Goal: Transaction & Acquisition: Purchase product/service

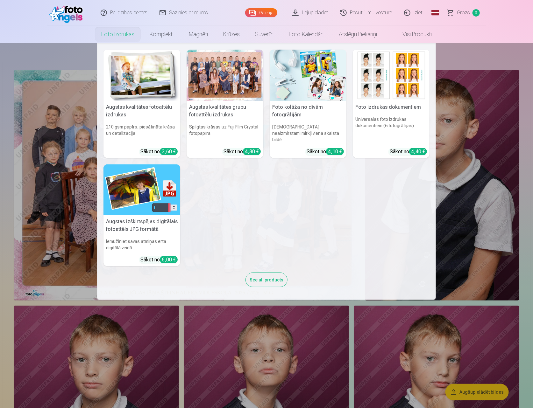
click at [72, 56] on nav "Augstas kvalitātes fotoattēlu izdrukas 210 gsm papīrs, piesātināta krāsa un det…" at bounding box center [266, 171] width 533 height 257
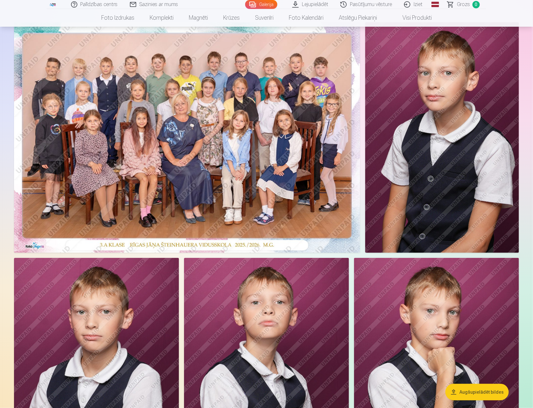
scroll to position [35, 0]
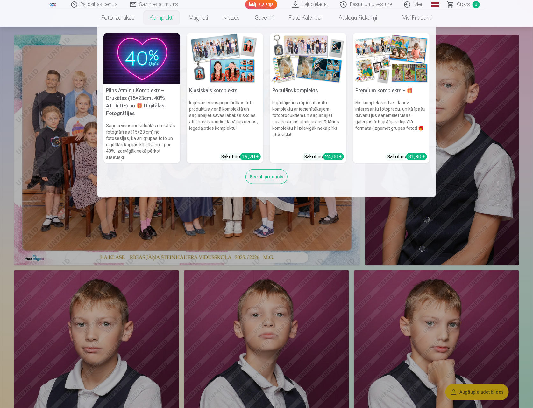
click at [124, 50] on img at bounding box center [141, 58] width 77 height 51
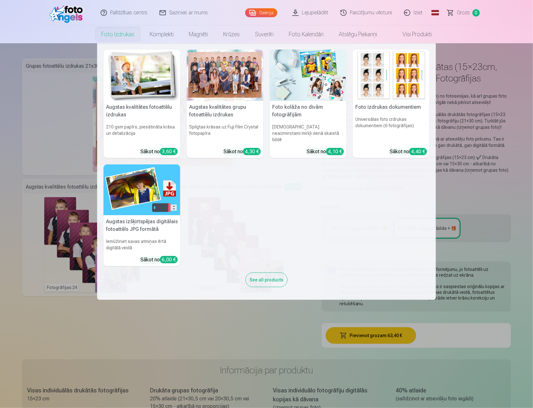
click at [139, 225] on h5 "Augstas izšķirtspējas digitālais fotoattēls JPG formātā" at bounding box center [141, 225] width 77 height 20
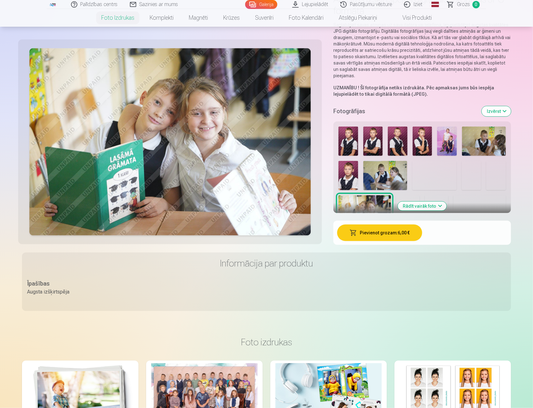
scroll to position [71, 0]
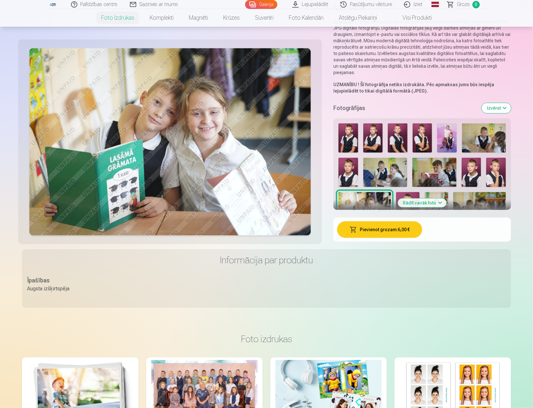
click at [379, 228] on button "Pievienot grozam : 6,00 €" at bounding box center [379, 229] width 85 height 17
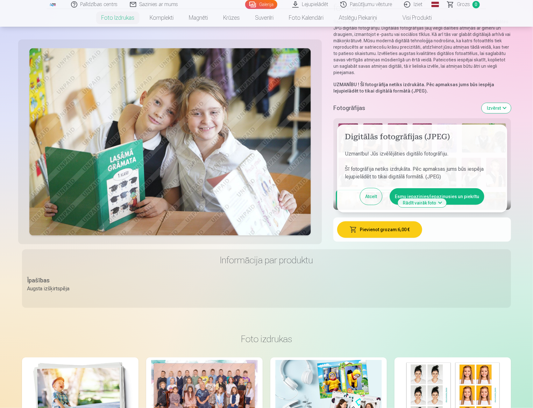
click at [369, 199] on button "Atcelt" at bounding box center [371, 196] width 22 height 17
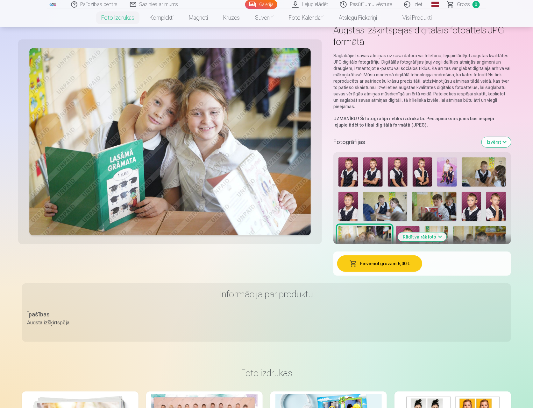
scroll to position [0, 0]
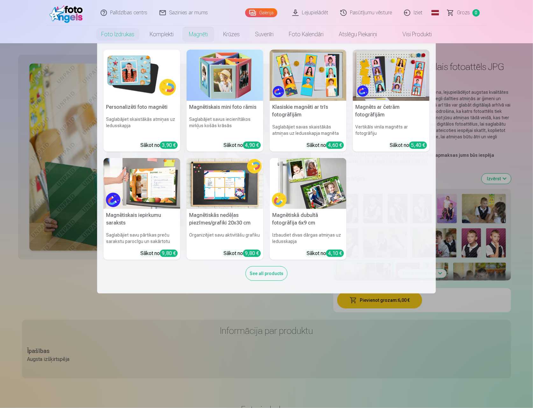
click at [190, 36] on link "Magnēti" at bounding box center [198, 34] width 34 height 18
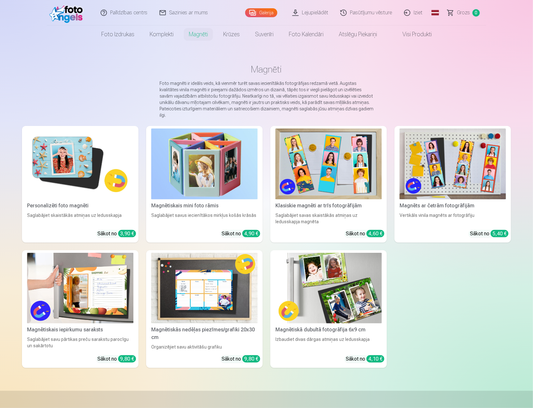
click at [61, 173] on img at bounding box center [80, 164] width 106 height 71
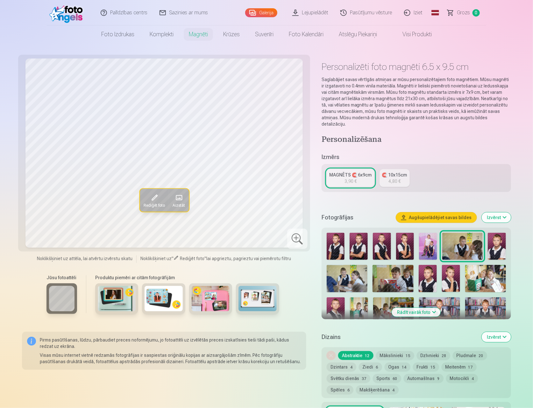
click at [336, 243] on img at bounding box center [336, 246] width 18 height 27
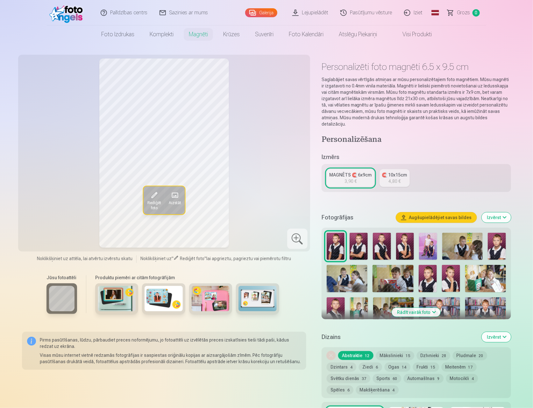
click at [355, 240] on img at bounding box center [358, 246] width 18 height 27
click at [380, 236] on img at bounding box center [382, 246] width 18 height 27
click at [398, 240] on img at bounding box center [405, 246] width 18 height 27
click at [495, 235] on img at bounding box center [497, 246] width 18 height 27
click at [426, 272] on img at bounding box center [427, 278] width 18 height 27
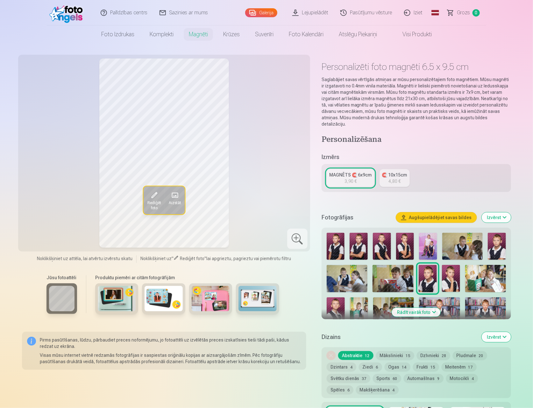
click at [449, 268] on img at bounding box center [451, 278] width 18 height 27
click at [422, 308] on button "Rādīt vairāk foto" at bounding box center [416, 312] width 49 height 9
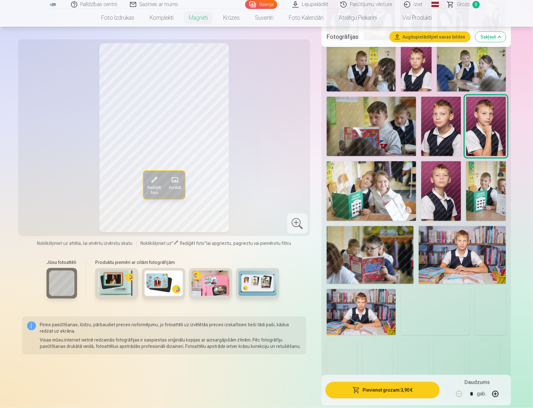
scroll to position [283, 0]
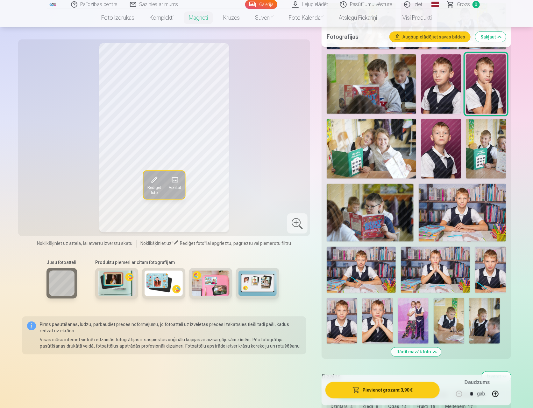
click at [336, 320] on img at bounding box center [342, 321] width 31 height 46
click at [373, 307] on img at bounding box center [377, 321] width 31 height 46
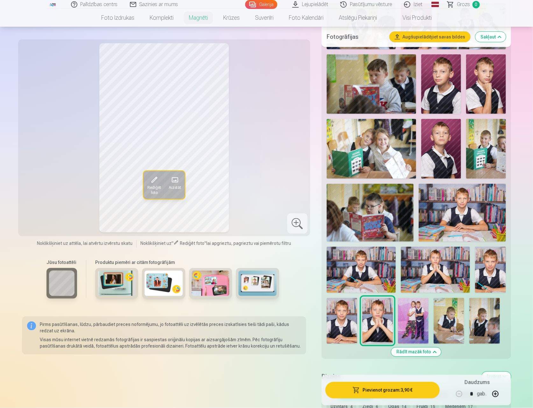
click at [259, 221] on div "Rediģēt foto Aizstāt" at bounding box center [164, 137] width 284 height 189
click at [113, 8] on link "Palīdzības centrs" at bounding box center [94, 4] width 59 height 9
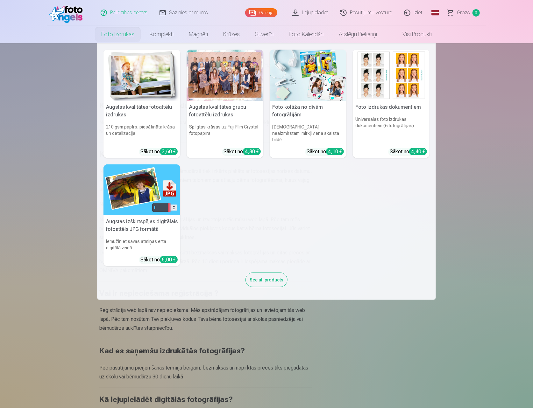
click at [112, 32] on link "Foto izdrukas" at bounding box center [118, 34] width 48 height 18
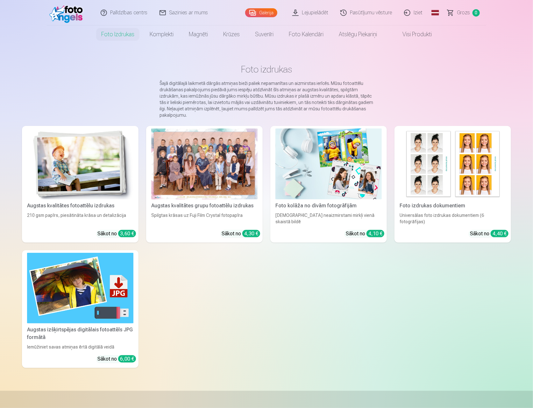
click at [262, 11] on link "Galerija" at bounding box center [261, 12] width 32 height 9
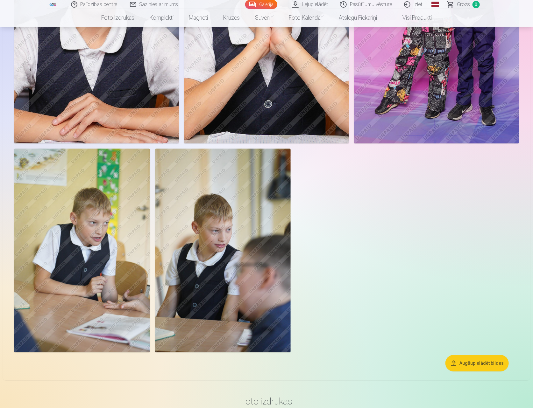
scroll to position [3253, 0]
